Goal: Subscribe to service/newsletter

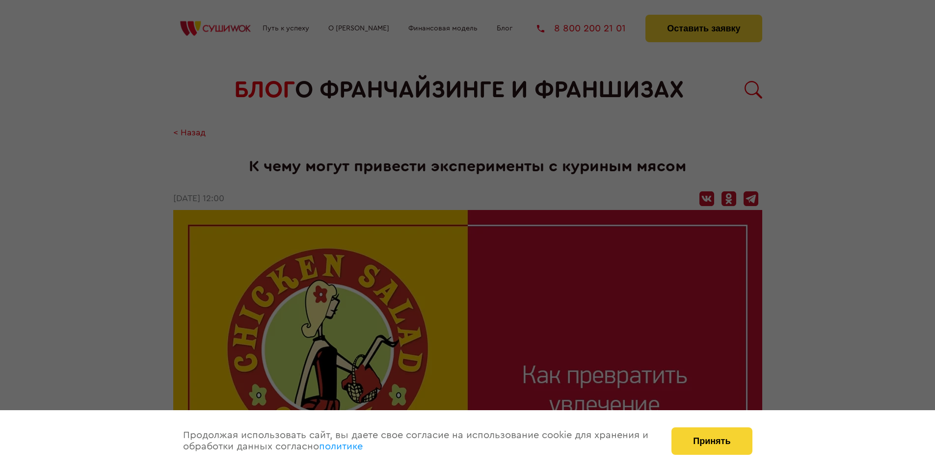
scroll to position [751, 0]
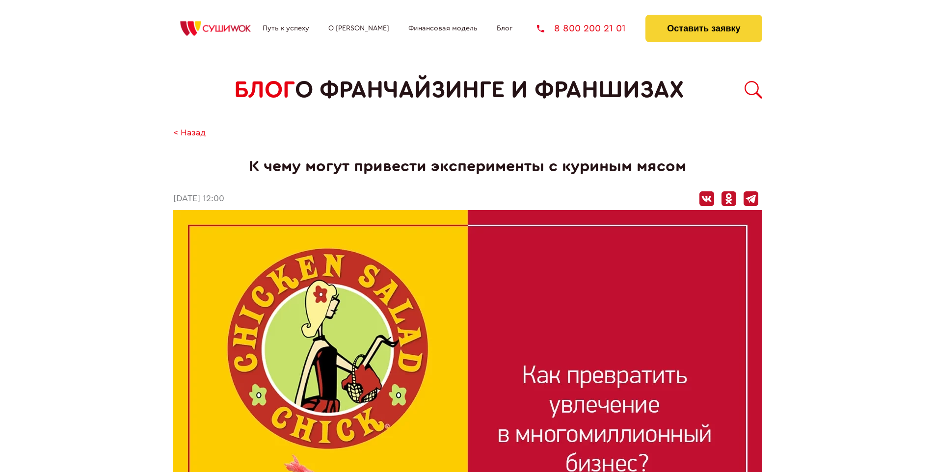
scroll to position [751, 0]
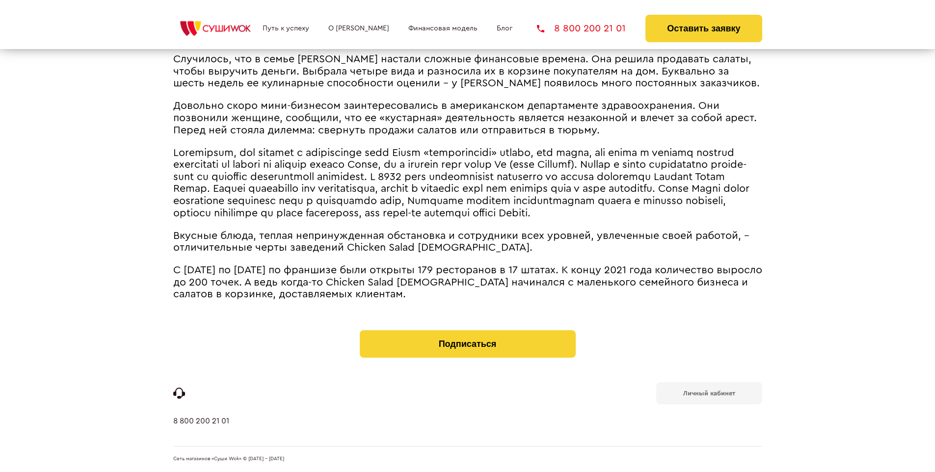
click at [708, 392] on b "Личный кабинет" at bounding box center [709, 393] width 52 height 6
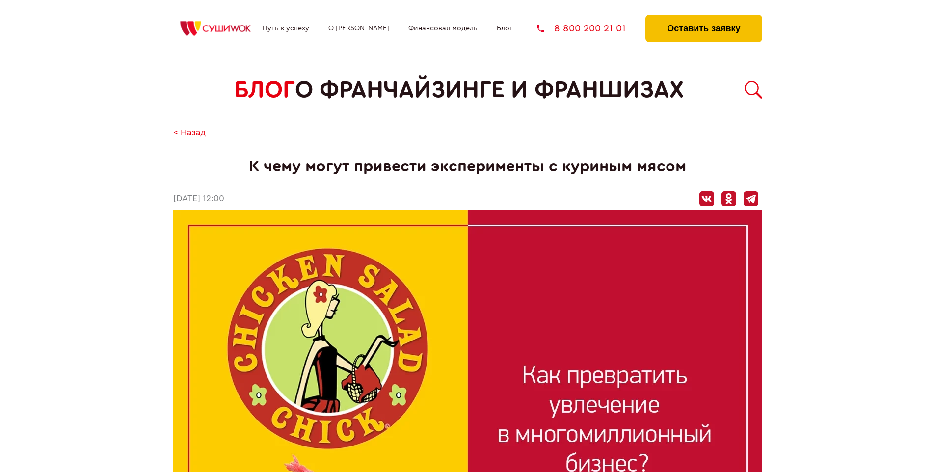
click at [703, 17] on button "Оставить заявку" at bounding box center [703, 28] width 116 height 27
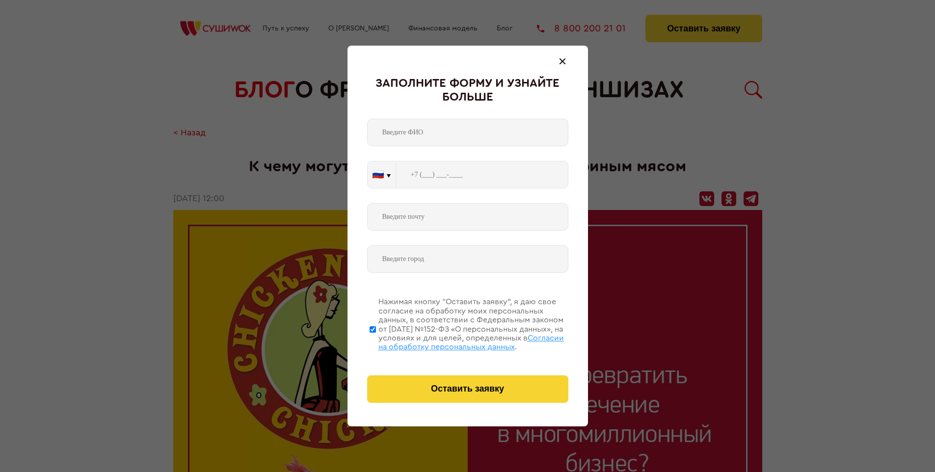
click at [455, 341] on span "Согласии на обработку персональных данных" at bounding box center [470, 342] width 185 height 17
click at [376, 341] on input "Нажимая кнопку “Оставить заявку”, я даю свое согласие на обработку моих персона…" at bounding box center [372, 329] width 6 height 78
checkbox input "false"
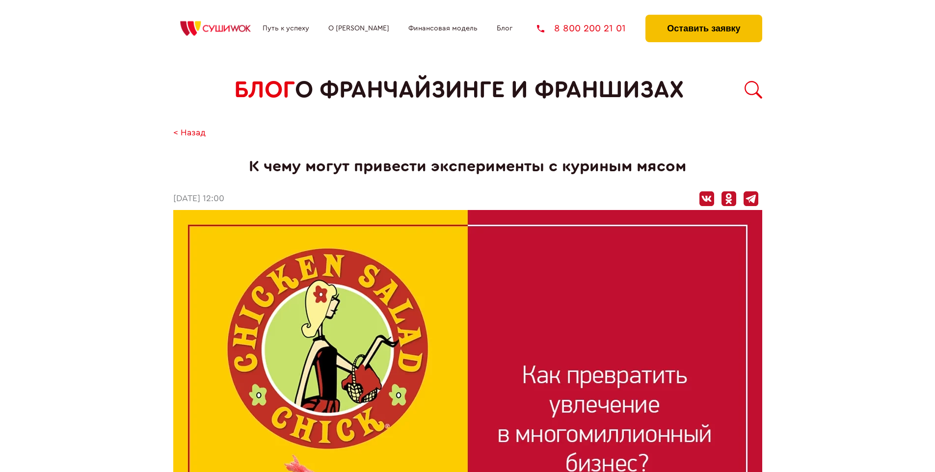
click at [703, 17] on button "Оставить заявку" at bounding box center [703, 28] width 116 height 27
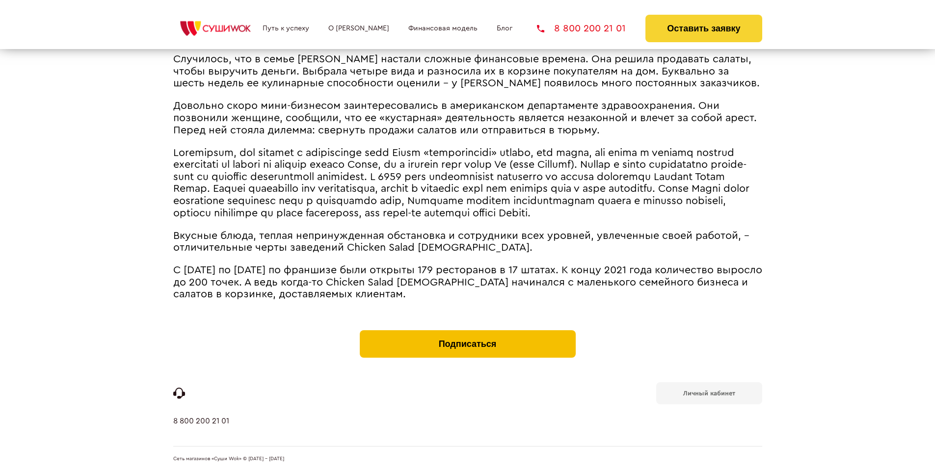
click at [467, 333] on button "Подписаться" at bounding box center [468, 343] width 216 height 27
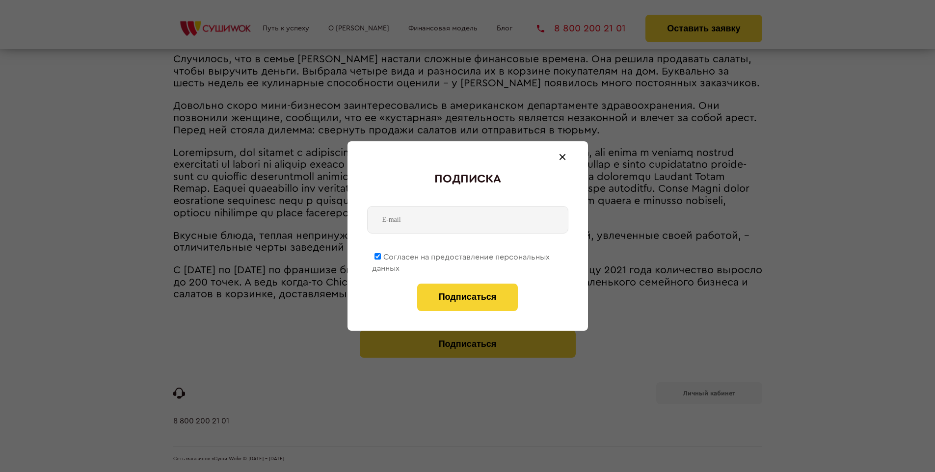
click at [461, 255] on span "Согласен на предоставление персональных данных" at bounding box center [461, 262] width 178 height 19
click at [381, 255] on input "Согласен на предоставление персональных данных" at bounding box center [377, 256] width 6 height 6
checkbox input "false"
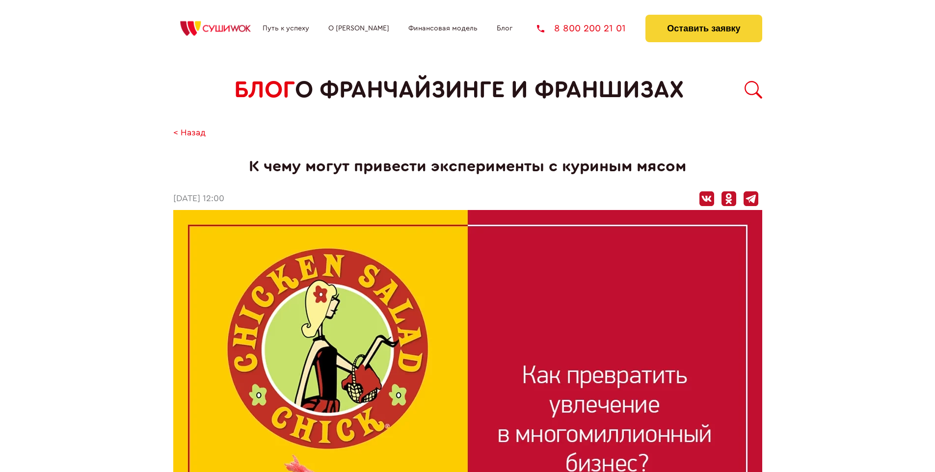
scroll to position [751, 0]
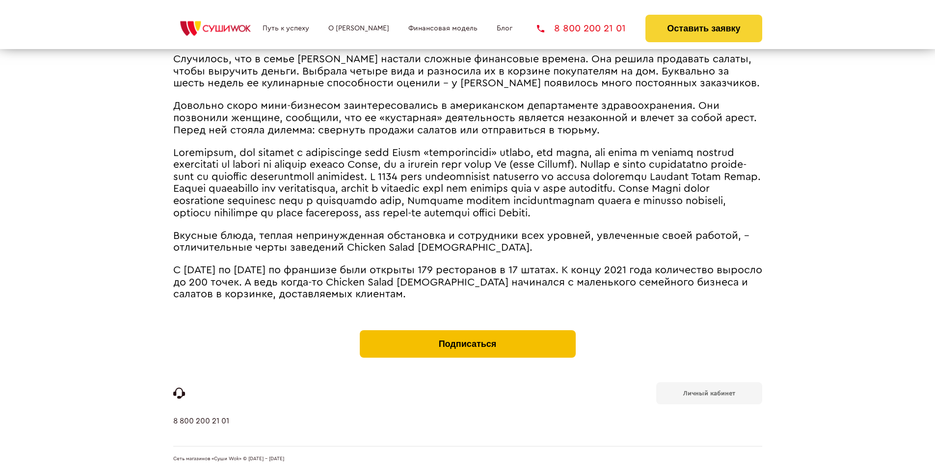
click at [467, 333] on button "Подписаться" at bounding box center [468, 343] width 216 height 27
